Goal: Task Accomplishment & Management: Use online tool/utility

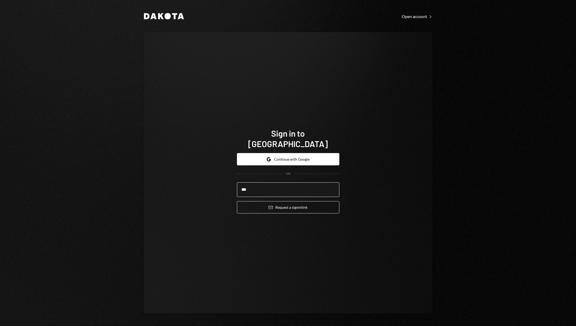
type input "**********"
click at [271, 205] on icon "Email" at bounding box center [271, 207] width 4 height 4
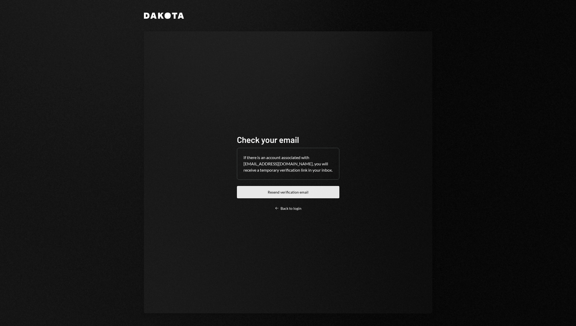
click at [294, 195] on button "Resend verification email" at bounding box center [288, 192] width 102 height 12
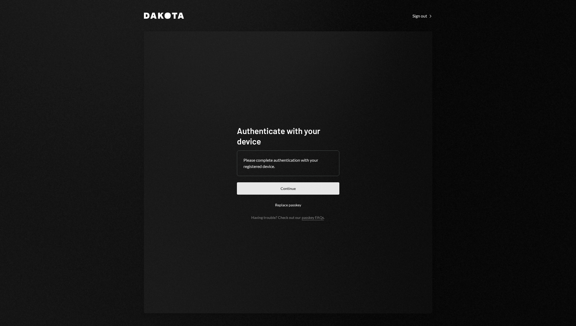
click at [267, 189] on button "Continue" at bounding box center [288, 188] width 102 height 12
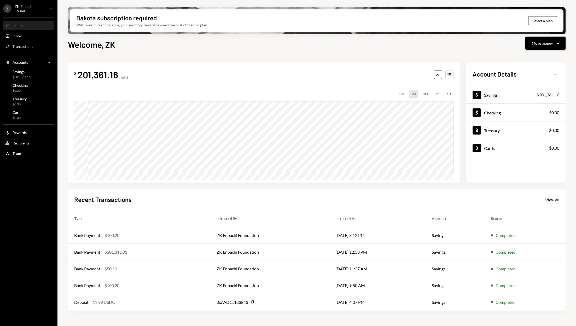
click at [551, 41] on div "Move money" at bounding box center [542, 43] width 21 height 5
click at [527, 80] on div "Deposit" at bounding box center [541, 82] width 38 height 5
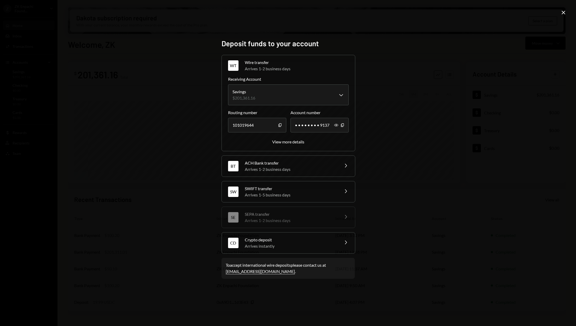
click at [279, 239] on div "Crypto deposit" at bounding box center [290, 240] width 91 height 6
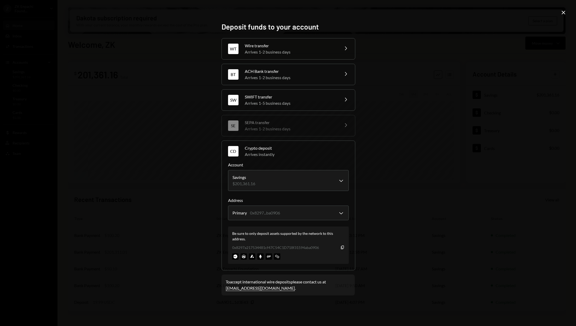
click at [242, 248] on div "0x8297a217534481cf47C54C1D718f31594aba0906" at bounding box center [275, 247] width 87 height 5
click at [290, 210] on body "Z ZK Enpachi Found... Caret Down Home Home Inbox Inbox Activities Transactions …" at bounding box center [288, 163] width 576 height 326
click at [342, 247] on icon "Copy" at bounding box center [342, 247] width 4 height 4
click at [236, 257] on img at bounding box center [235, 256] width 6 height 6
click at [244, 256] on img at bounding box center [244, 256] width 6 height 6
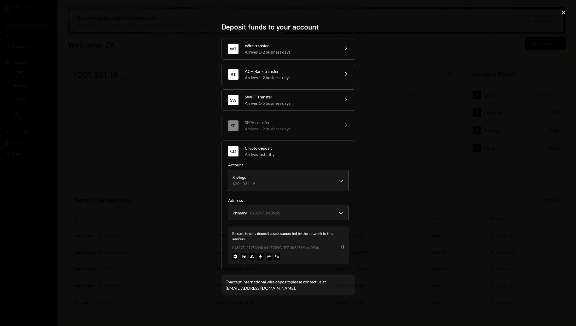
click at [250, 256] on img at bounding box center [252, 256] width 6 height 6
click at [260, 256] on img at bounding box center [260, 256] width 6 height 6
click at [290, 180] on body "Z ZK Enpachi Found... Caret Down Home Home Inbox Inbox Activities Transactions …" at bounding box center [288, 163] width 576 height 326
click at [342, 246] on icon "Copy" at bounding box center [342, 247] width 4 height 4
click at [438, 197] on div "**********" at bounding box center [288, 163] width 576 height 326
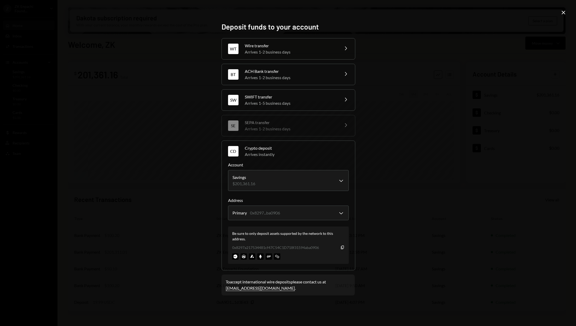
click at [563, 11] on icon "Close" at bounding box center [564, 12] width 6 height 6
